Goal: Task Accomplishment & Management: Manage account settings

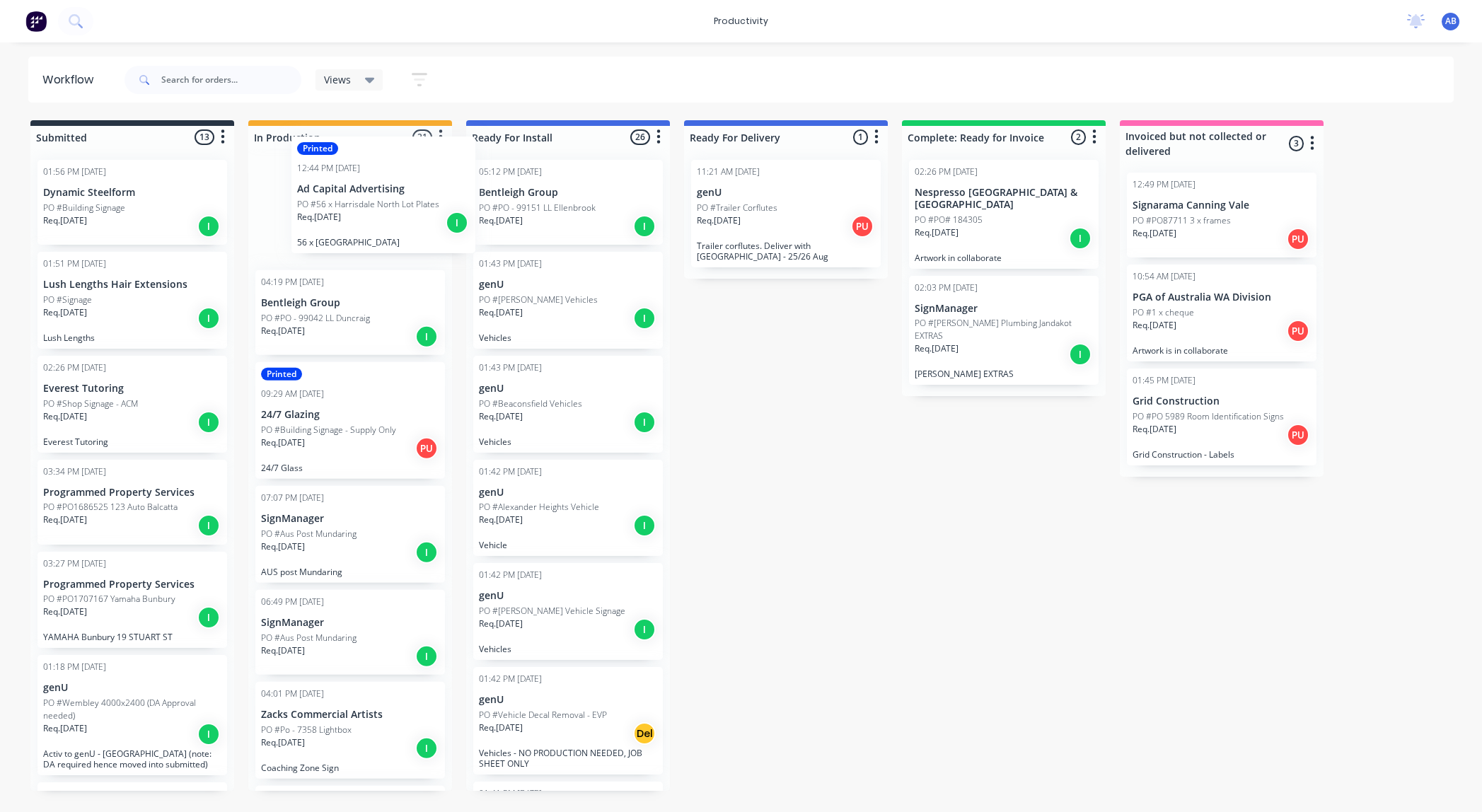
scroll to position [999, 0]
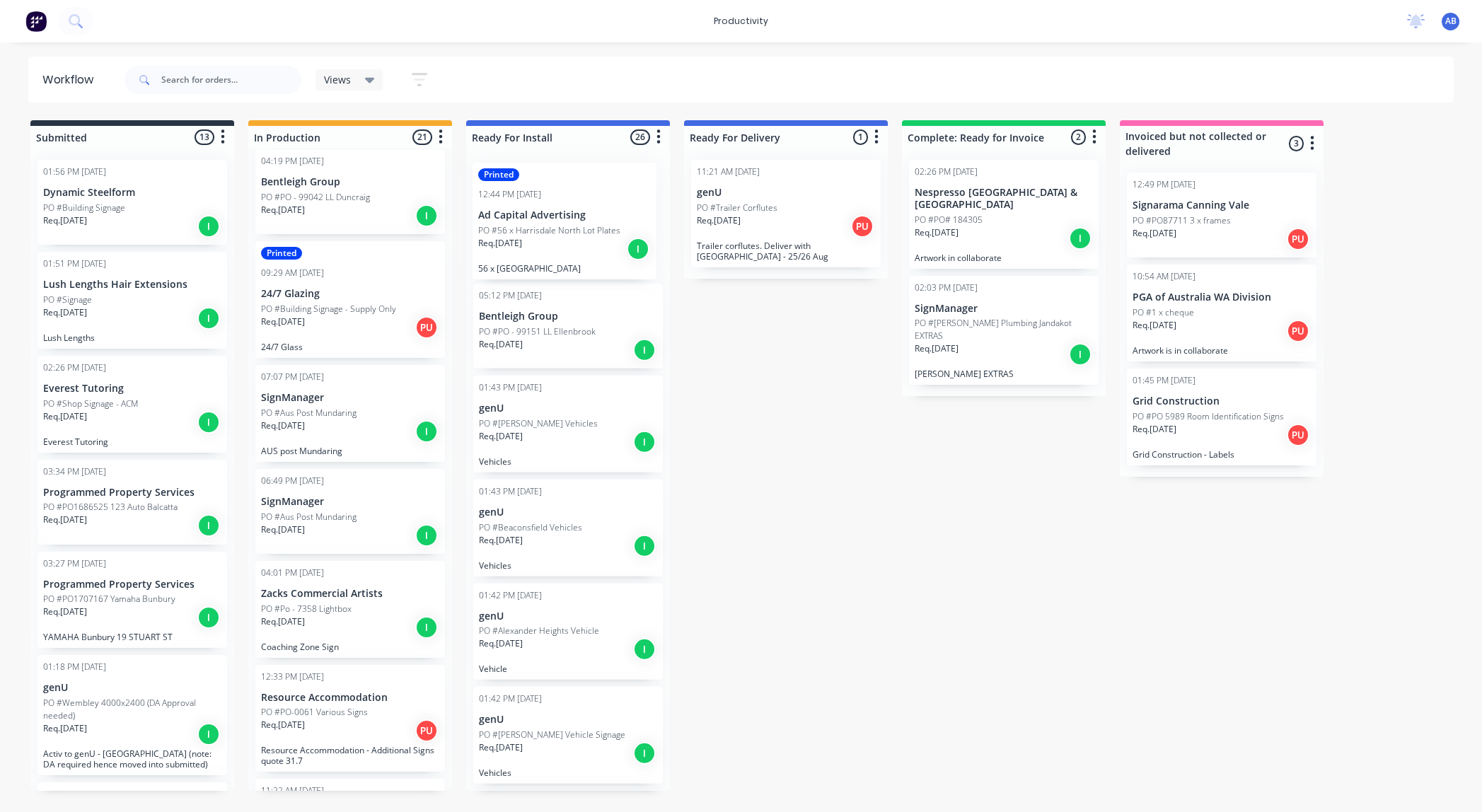
drag, startPoint x: 323, startPoint y: 193, endPoint x: 543, endPoint y: 221, distance: 221.8
click at [543, 221] on div "Submitted 13 Sort By Created date Required date Order number Customer name Most…" at bounding box center [861, 455] width 1743 height 670
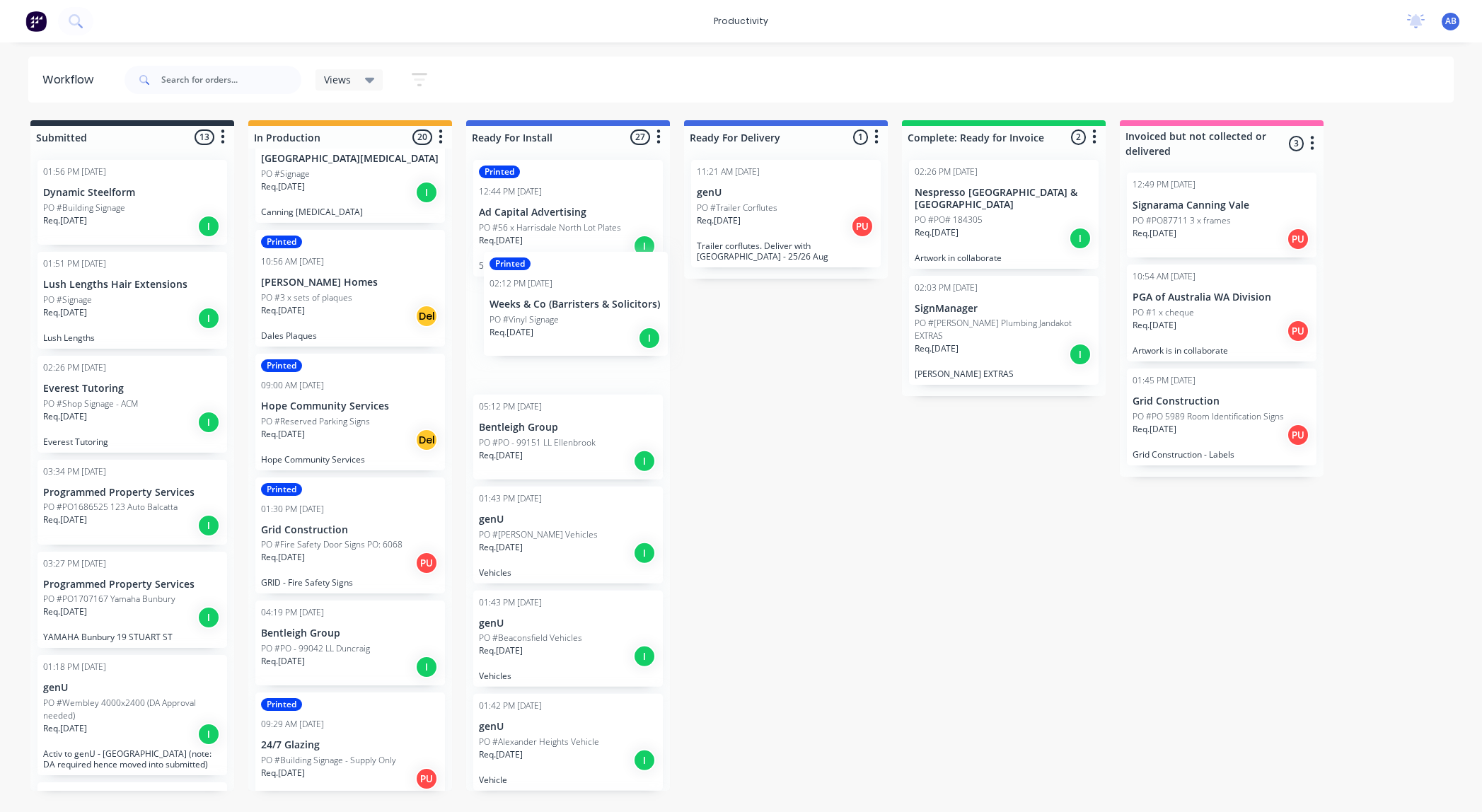
scroll to position [7, 0]
drag, startPoint x: 309, startPoint y: 250, endPoint x: 543, endPoint y: 289, distance: 237.2
click at [543, 289] on div "Submitted 13 Sort By Created date Required date Order number Customer name Most…" at bounding box center [861, 455] width 1743 height 670
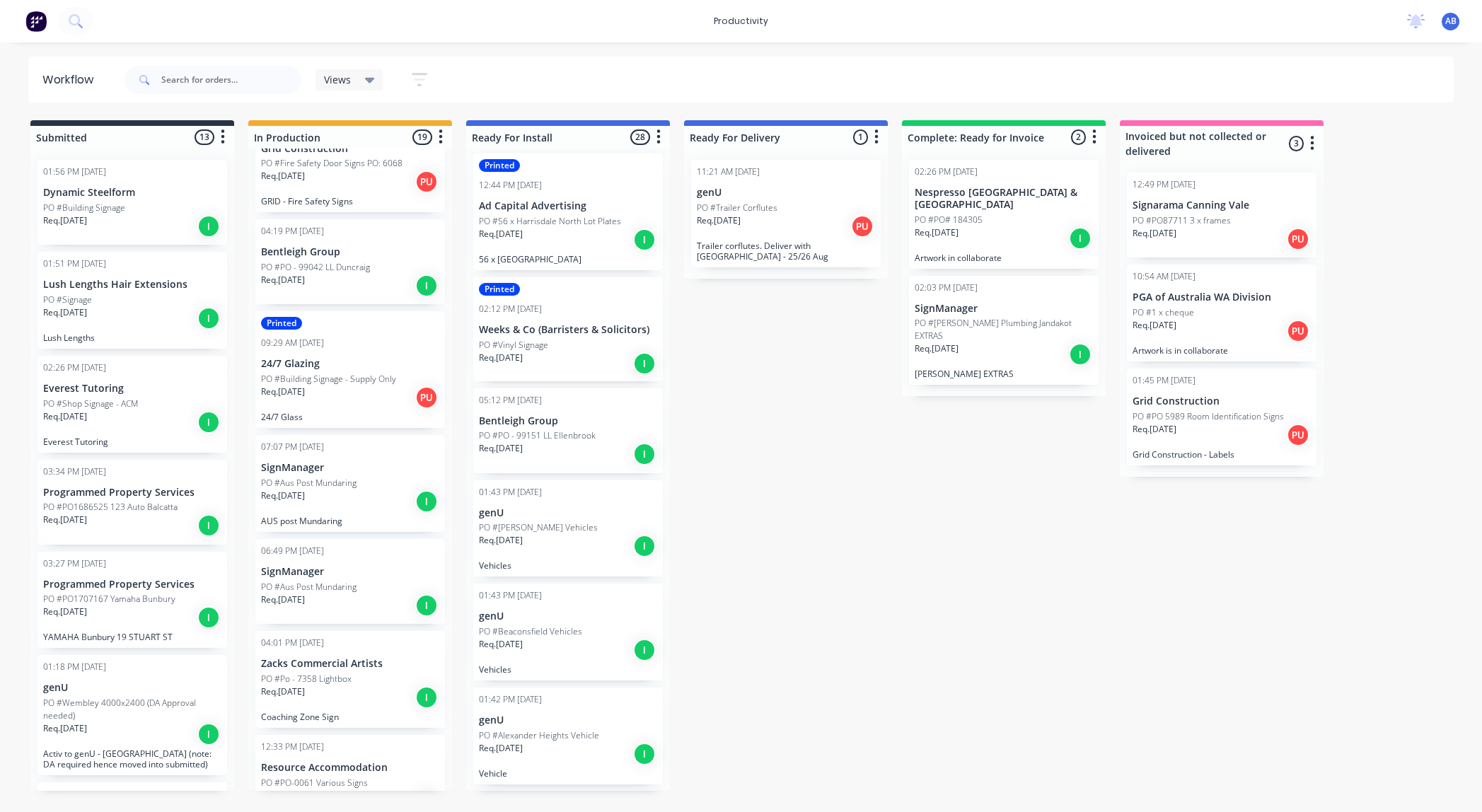
scroll to position [824, 0]
click at [351, 443] on div "07:07 PM [DATE] SignManager PO #Aus Post Mundaring Req. [DATE] I AUS post Munda…" at bounding box center [350, 477] width 189 height 97
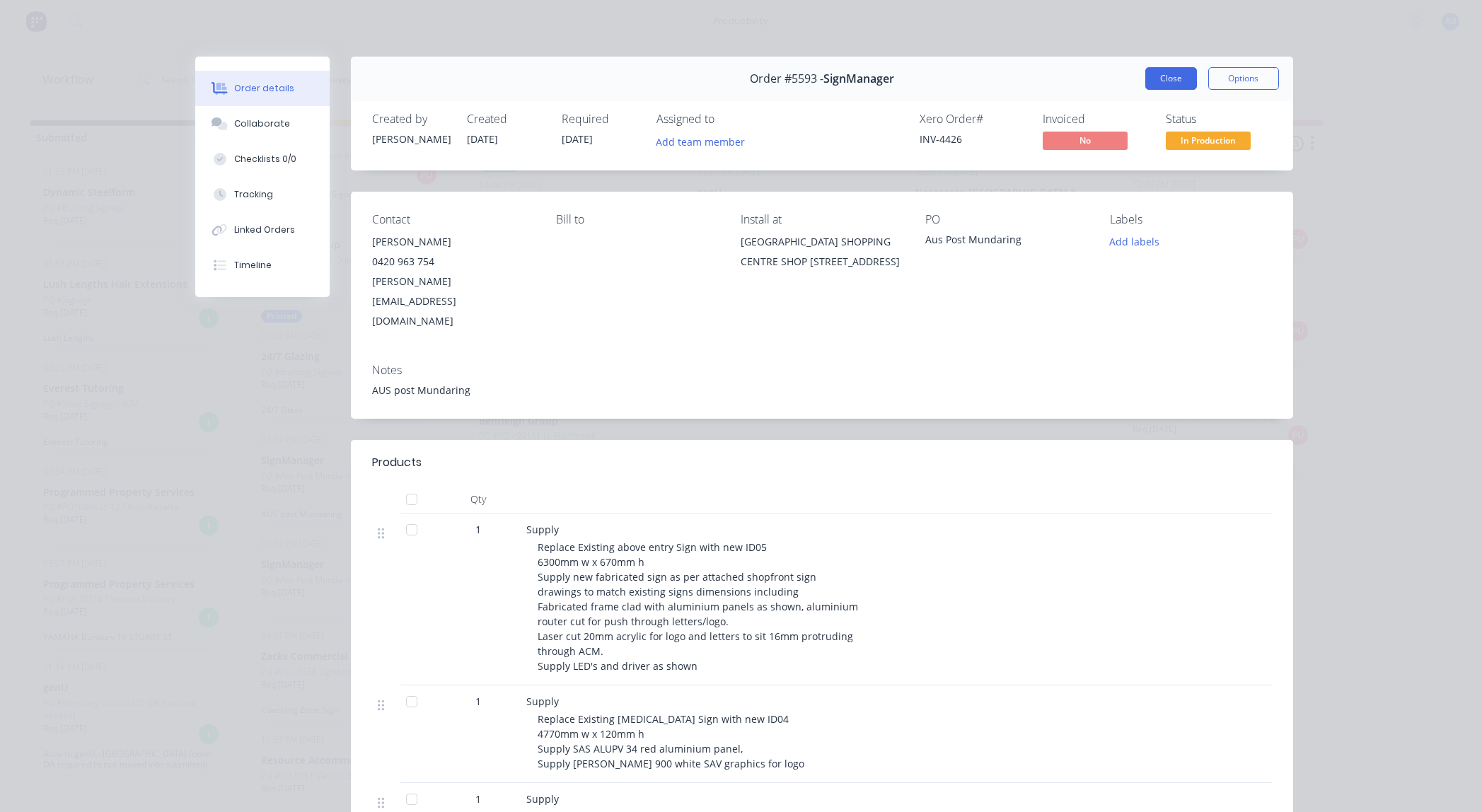
click at [1165, 78] on button "Close" at bounding box center [1171, 78] width 52 height 23
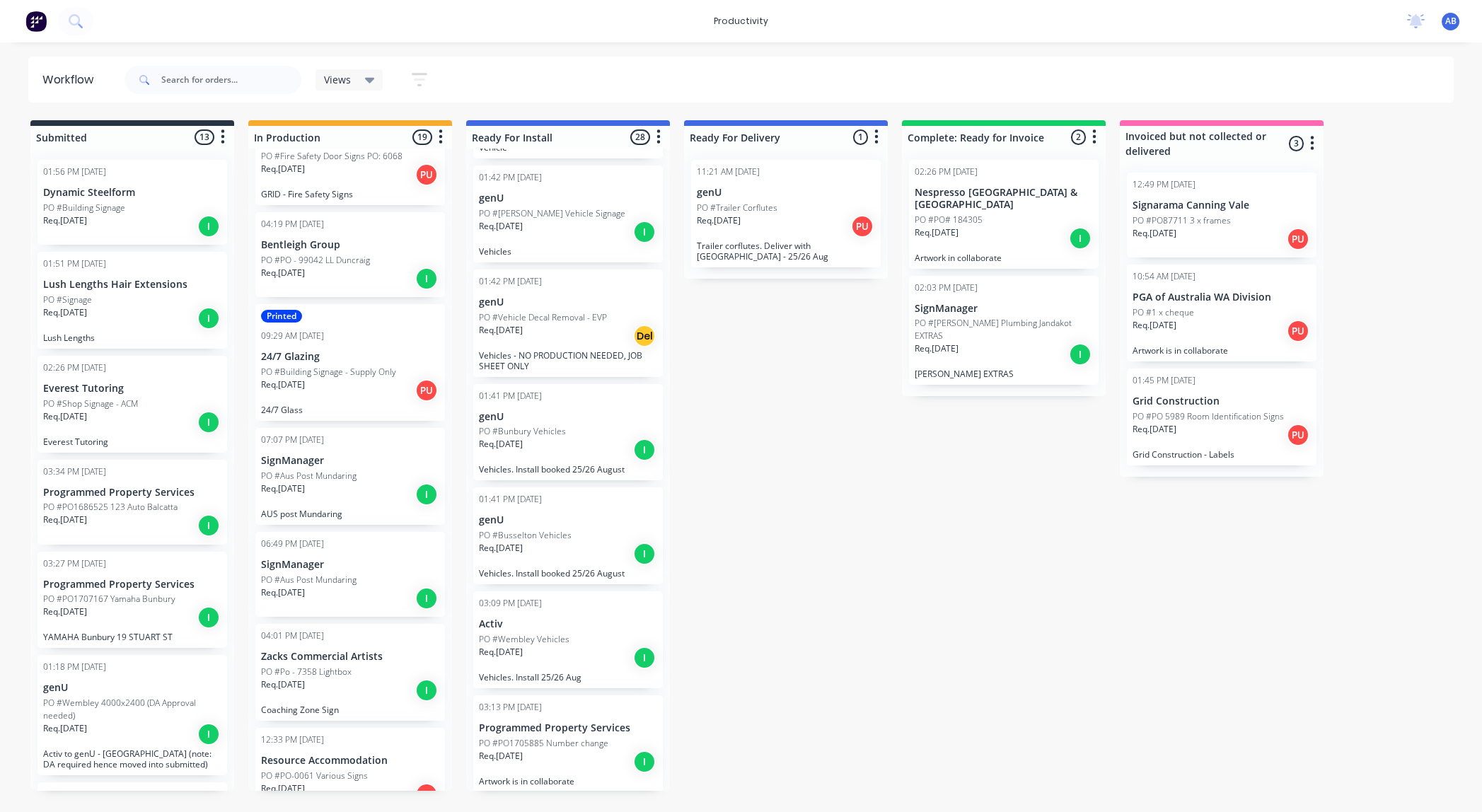
scroll to position [640, 0]
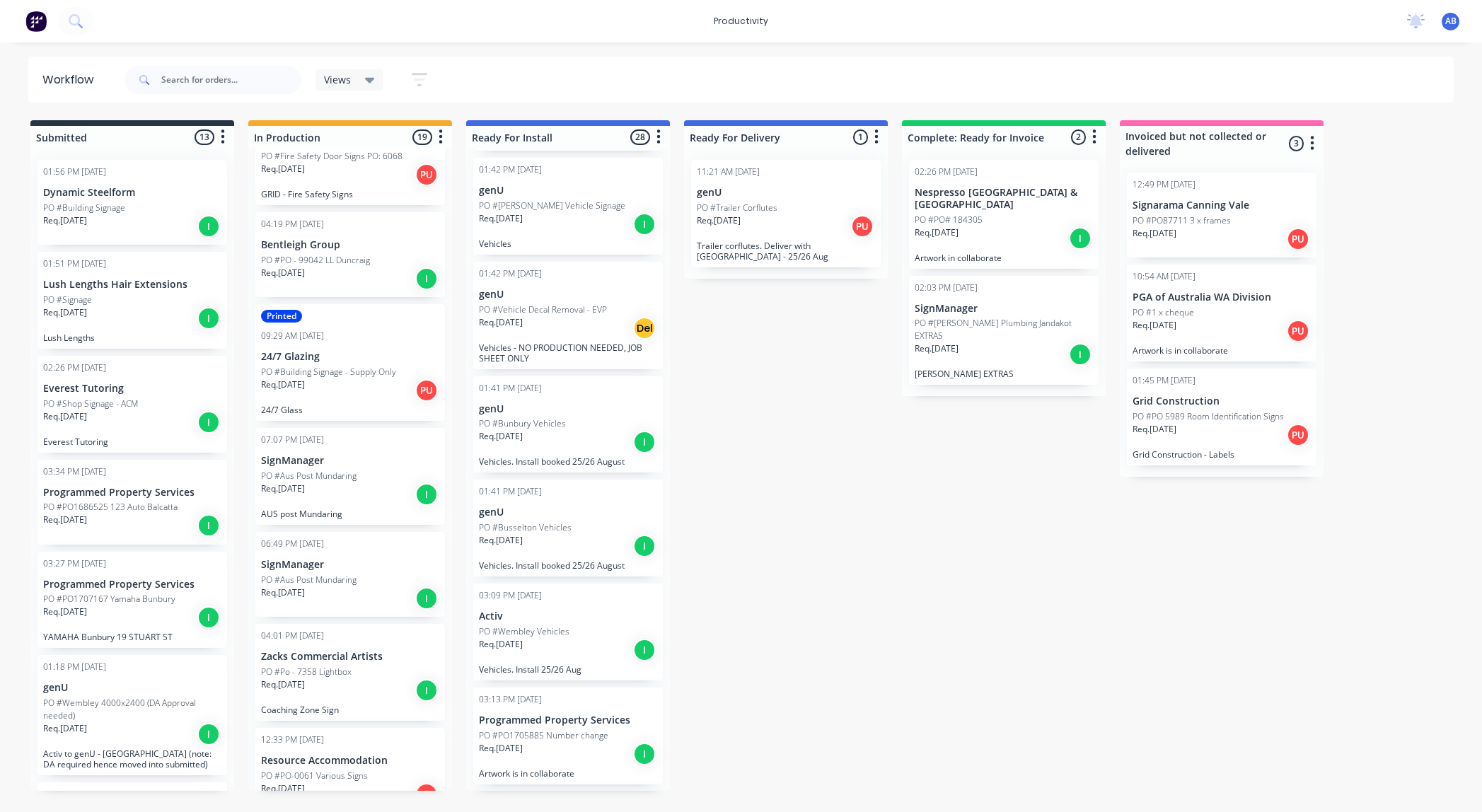
click at [557, 605] on div "03:09 PM [DATE] Activ PO #Wembley Vehicles Req. [DATE] I Vehicles. Install 25/2…" at bounding box center [568, 631] width 189 height 97
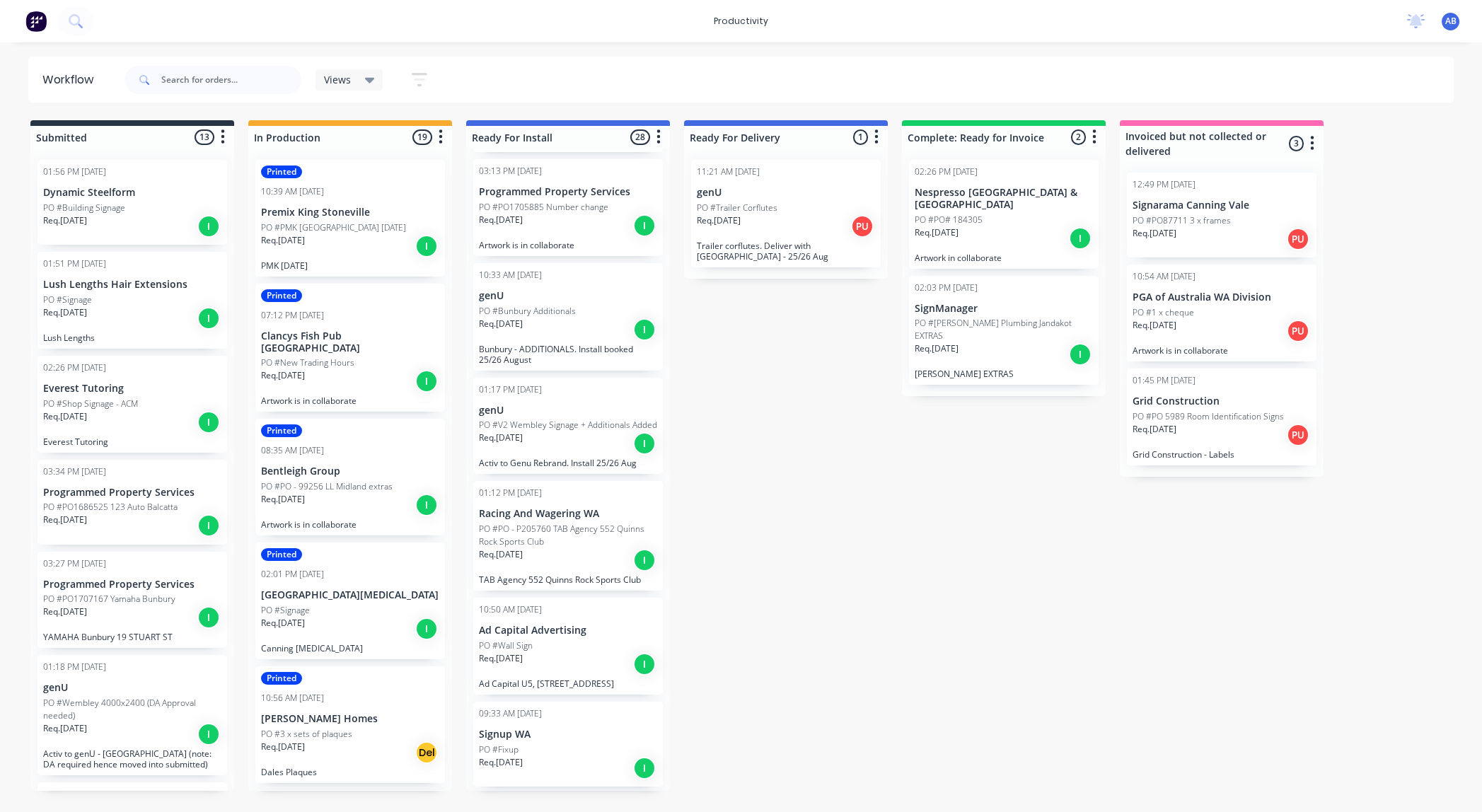
scroll to position [1170, 0]
click at [551, 454] on div "Req. 30/07/25 I" at bounding box center [567, 441] width 178 height 24
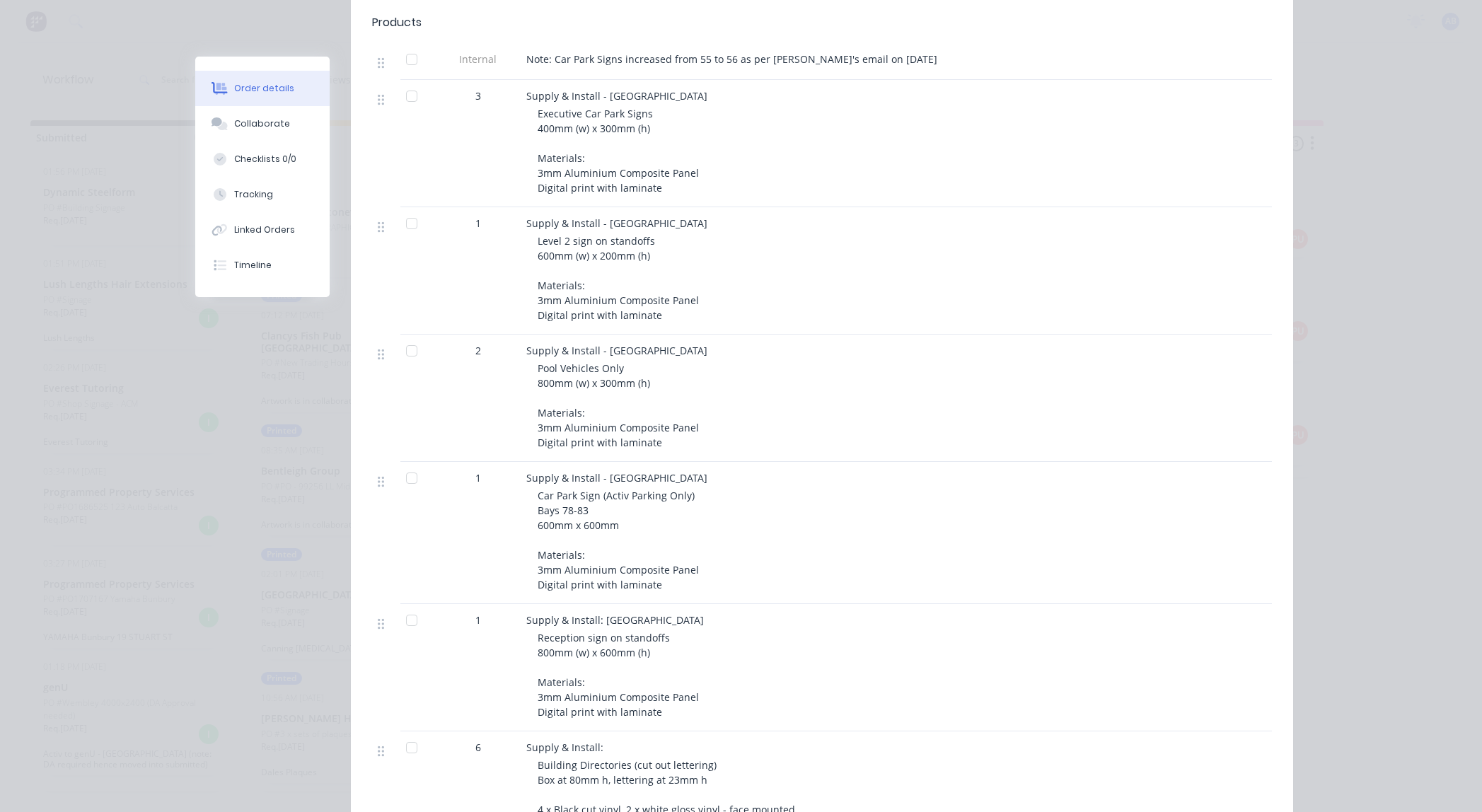
scroll to position [707, 0]
